Goal: Use online tool/utility: Utilize a website feature to perform a specific function

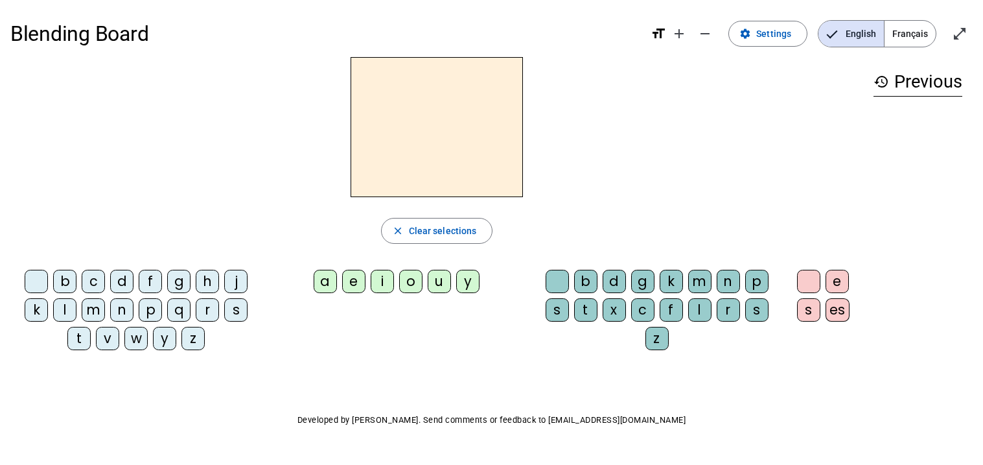
click at [917, 34] on span "Français" at bounding box center [909, 34] width 51 height 26
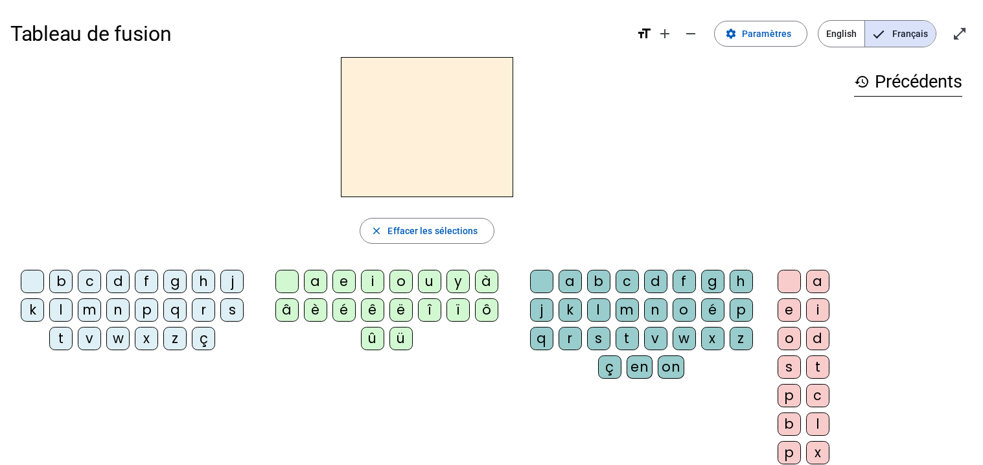
click at [225, 310] on div "s" at bounding box center [231, 309] width 23 height 23
click at [344, 278] on div "e" at bounding box center [343, 281] width 23 height 23
click at [90, 275] on div "c" at bounding box center [89, 281] width 23 height 23
click at [60, 306] on div "l" at bounding box center [60, 309] width 23 height 23
click at [118, 281] on div "d" at bounding box center [117, 281] width 23 height 23
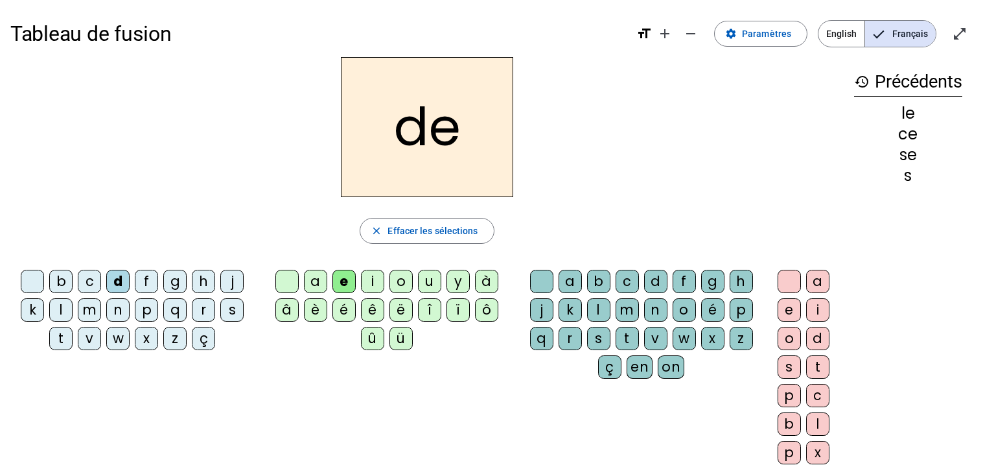
click at [432, 282] on div "u" at bounding box center [429, 281] width 23 height 23
click at [56, 315] on div "l" at bounding box center [60, 309] width 23 height 23
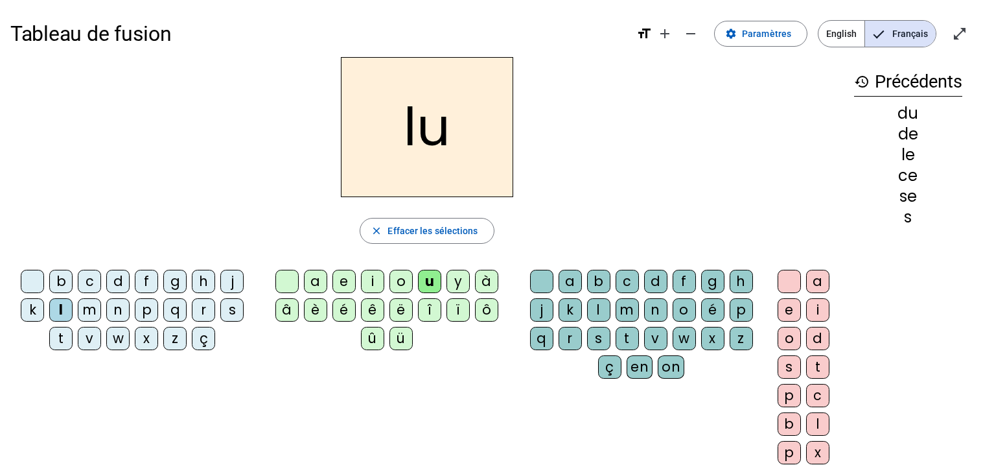
click at [86, 337] on div "v" at bounding box center [89, 338] width 23 height 23
click at [233, 317] on div "s" at bounding box center [231, 309] width 23 height 23
click at [620, 279] on div "c" at bounding box center [626, 281] width 23 height 23
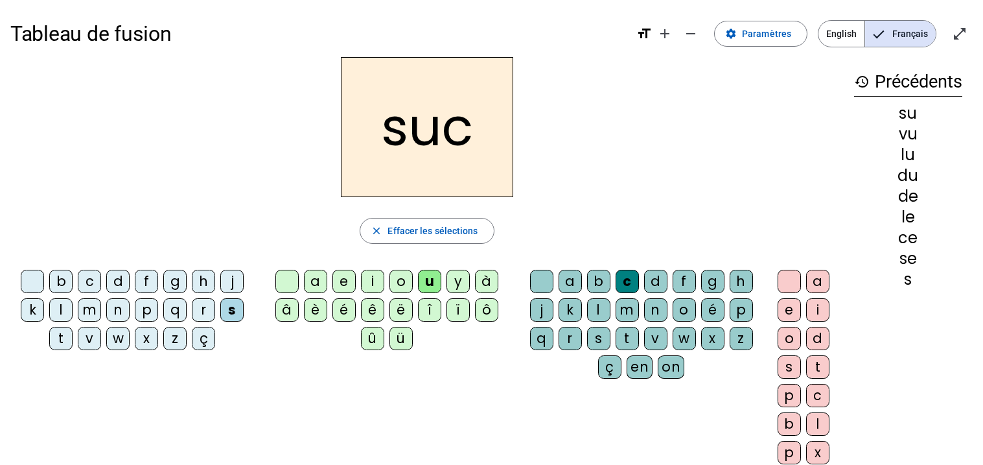
click at [338, 277] on div "e" at bounding box center [343, 281] width 23 height 23
click at [312, 278] on div "a" at bounding box center [315, 281] width 23 height 23
click at [56, 310] on div "l" at bounding box center [60, 309] width 23 height 23
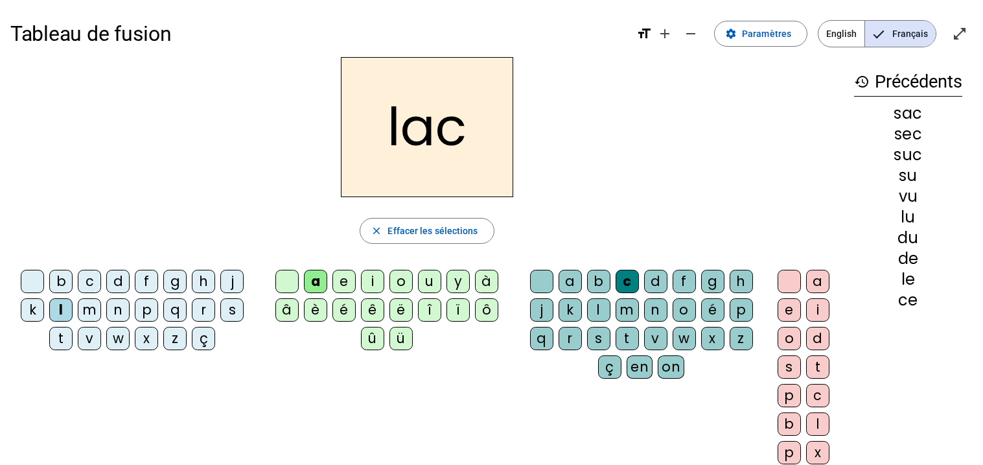
click at [57, 280] on div "b" at bounding box center [60, 281] width 23 height 23
click at [71, 335] on div "t" at bounding box center [60, 338] width 23 height 23
click at [404, 277] on div "o" at bounding box center [400, 281] width 23 height 23
click at [203, 306] on div "r" at bounding box center [203, 309] width 23 height 23
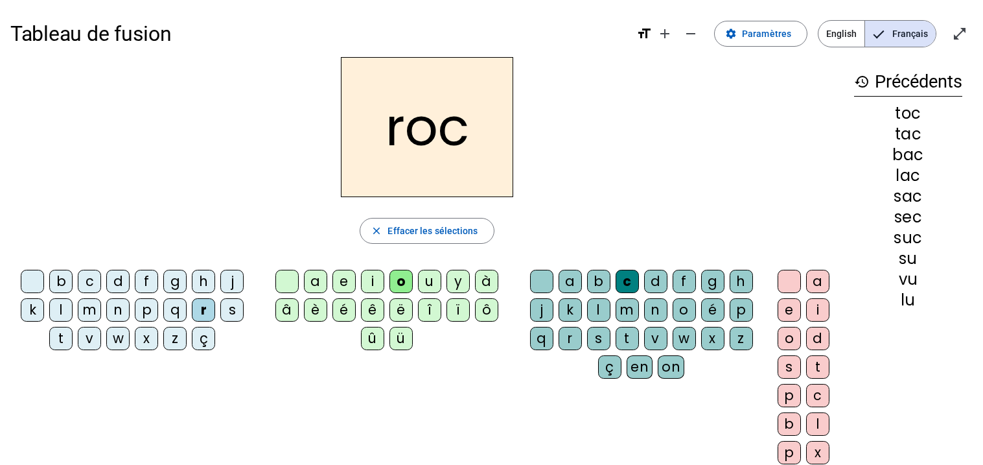
click at [232, 314] on div "s" at bounding box center [231, 309] width 23 height 23
click at [590, 312] on div "l" at bounding box center [598, 309] width 23 height 23
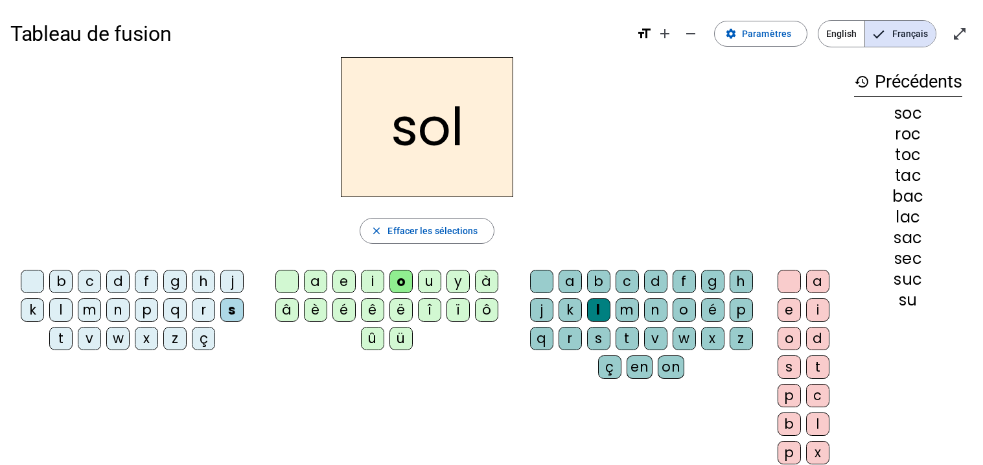
click at [58, 275] on div "b" at bounding box center [60, 281] width 23 height 23
